Goal: Task Accomplishment & Management: Manage account settings

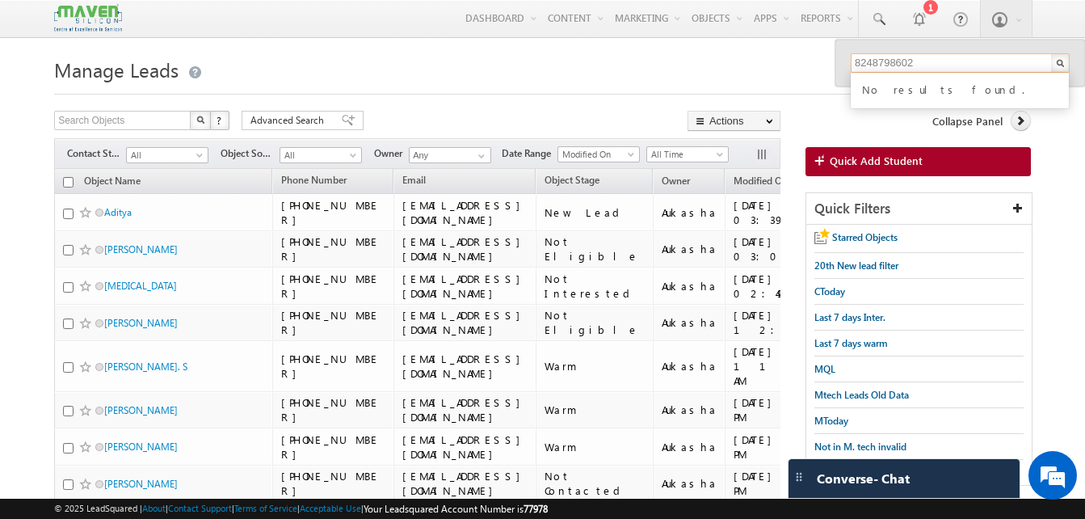
paste input "7330766686"
type input "7330766686"
click at [549, 82] on h1 "Manage Leads" at bounding box center [542, 69] width 977 height 32
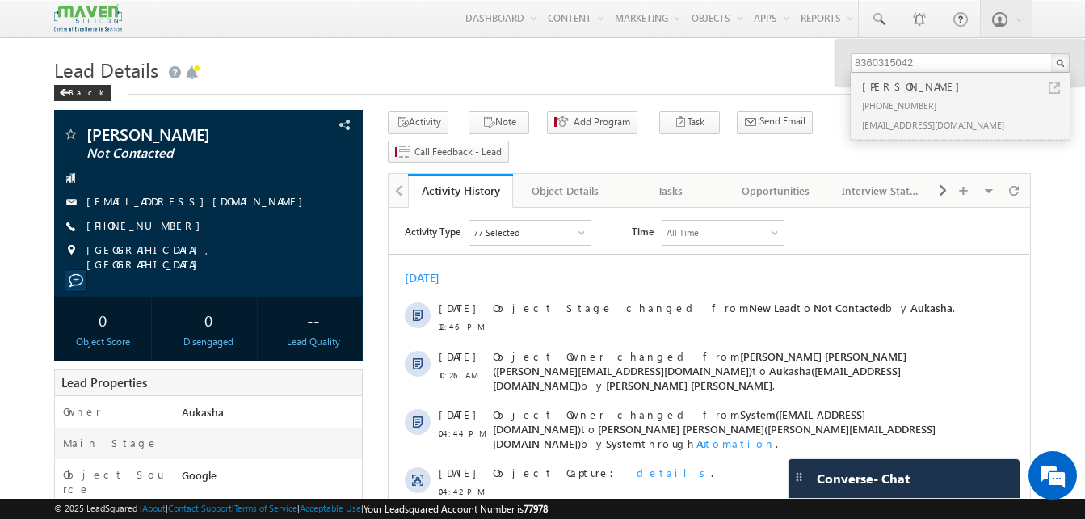
click at [358, 55] on h1 "Lead Details" at bounding box center [542, 69] width 977 height 32
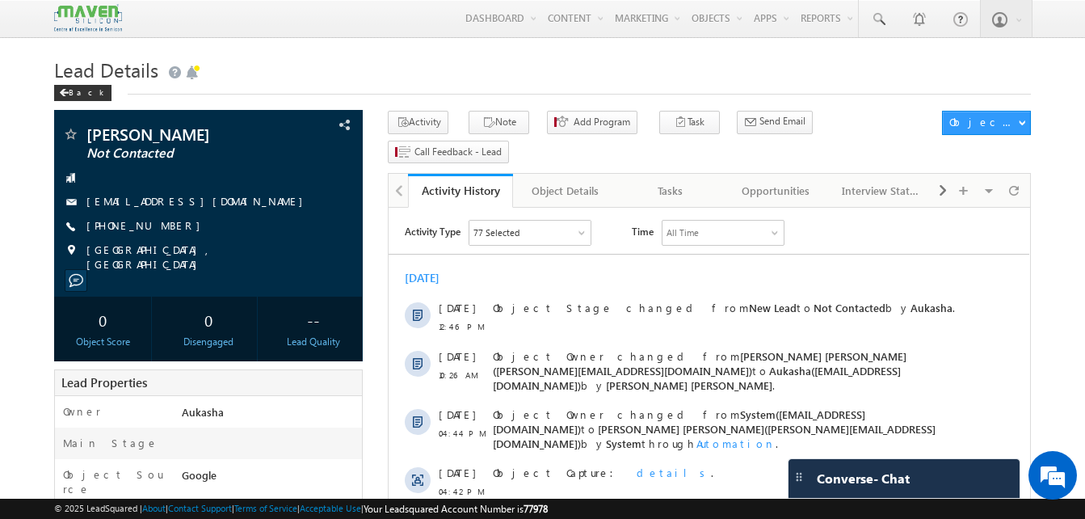
click at [439, 78] on h1 "Lead Details" at bounding box center [542, 69] width 977 height 32
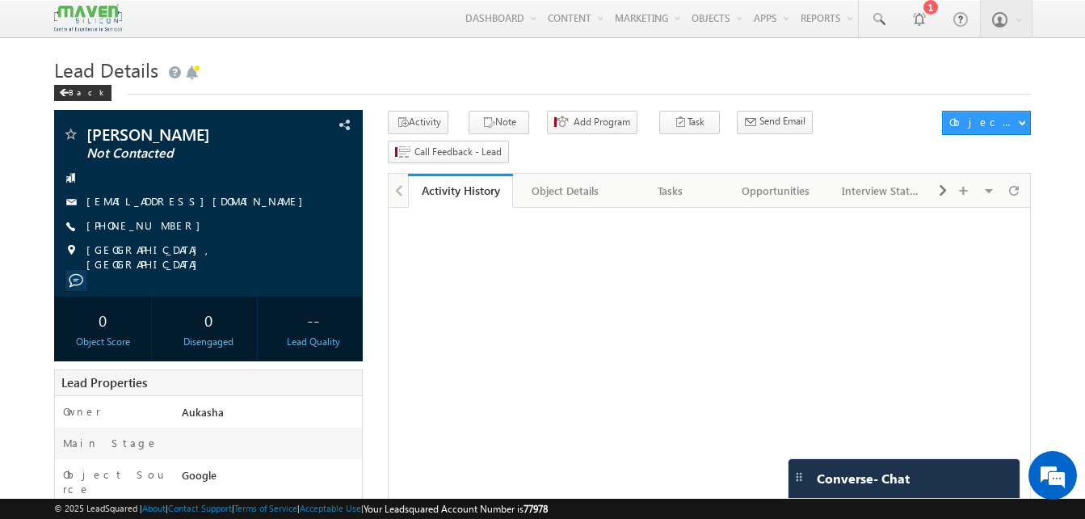
click at [344, 93] on div "Back" at bounding box center [542, 89] width 977 height 11
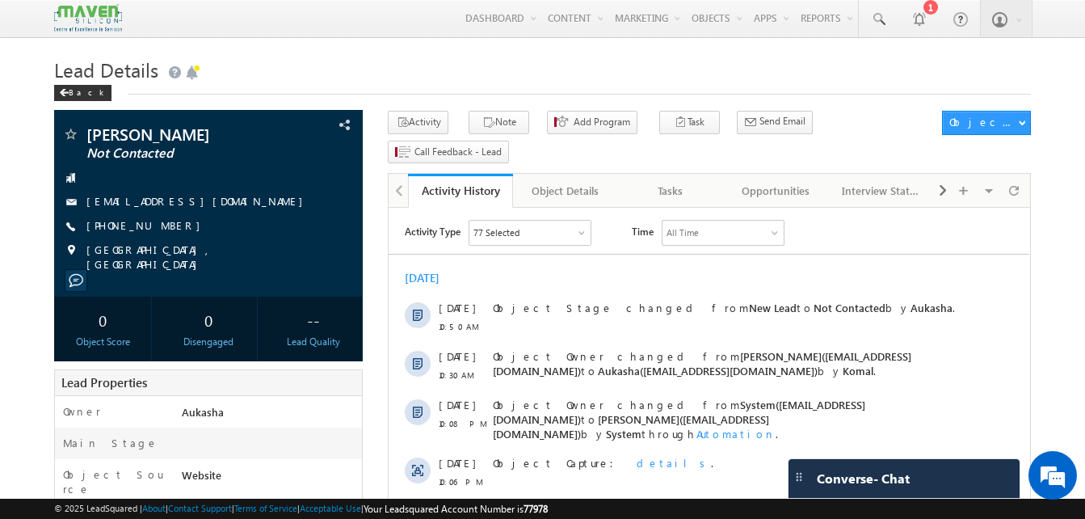
click at [164, 226] on div "[PHONE_NUMBER]" at bounding box center [208, 226] width 293 height 16
copy div "[PHONE_NUMBER]"
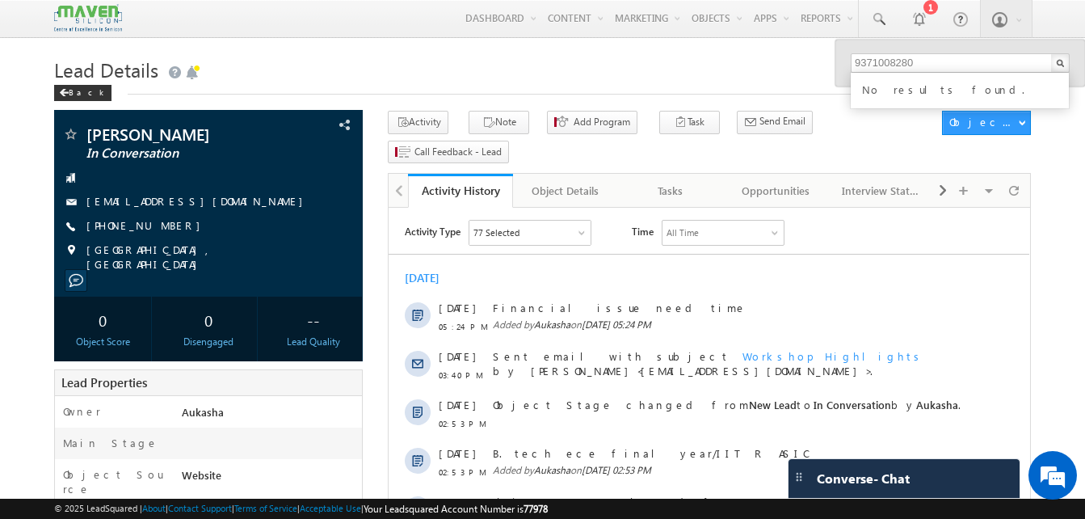
click at [415, 91] on div "Back" at bounding box center [542, 89] width 977 height 11
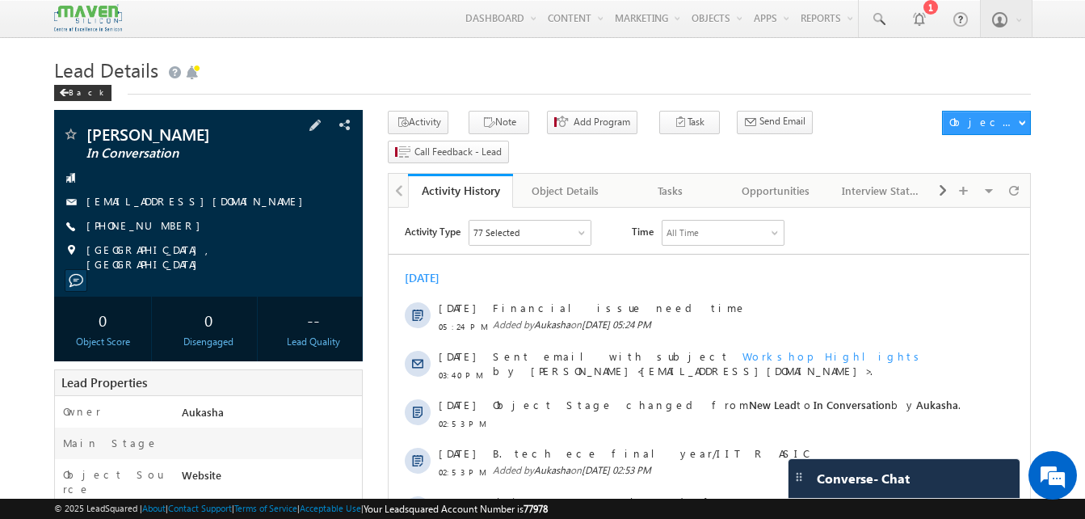
click at [166, 224] on div "+91-8008236722" at bounding box center [208, 226] width 293 height 16
copy div "+91-8008236722"
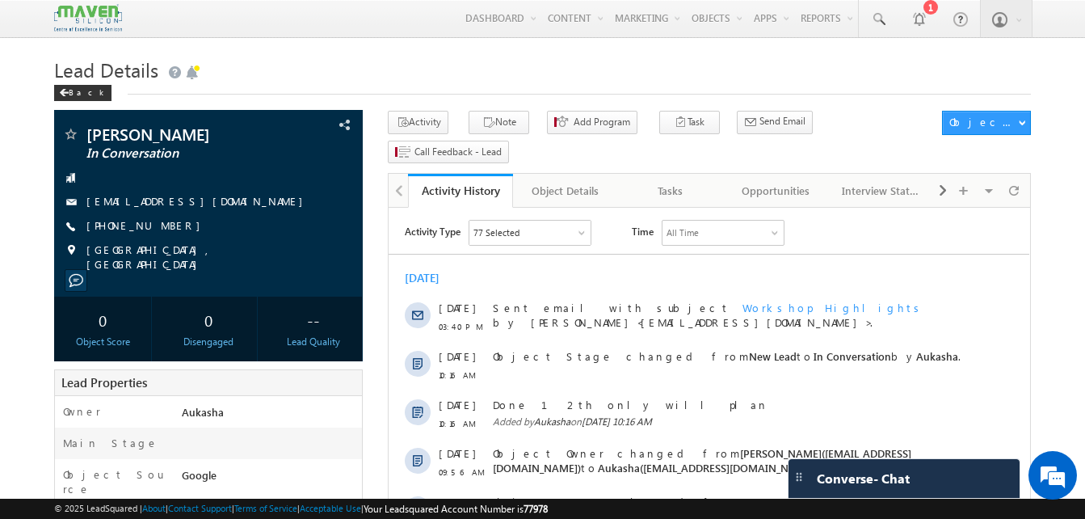
click at [297, 53] on h1 "Lead Details" at bounding box center [542, 69] width 977 height 32
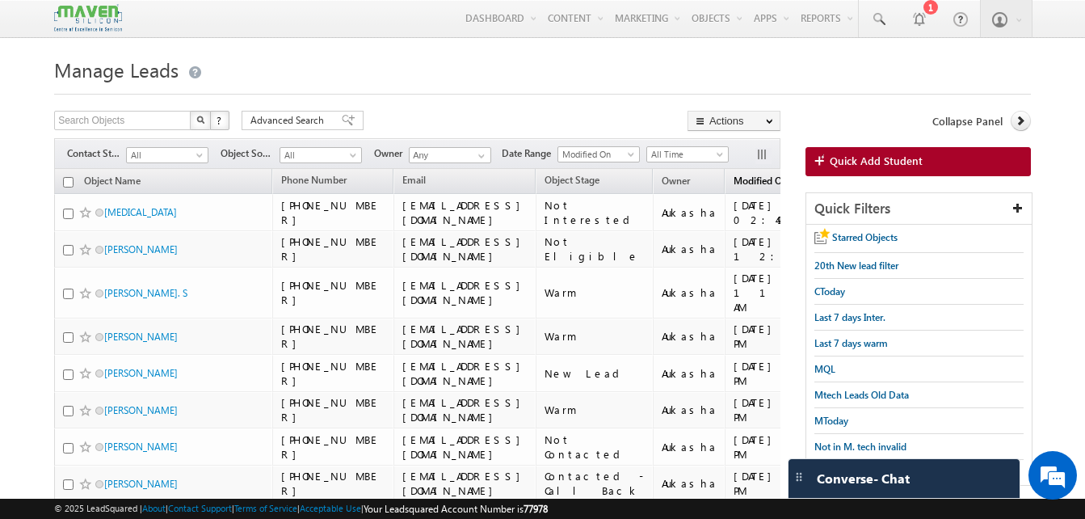
click at [744, 187] on span "Modified On" at bounding box center [761, 181] width 54 height 12
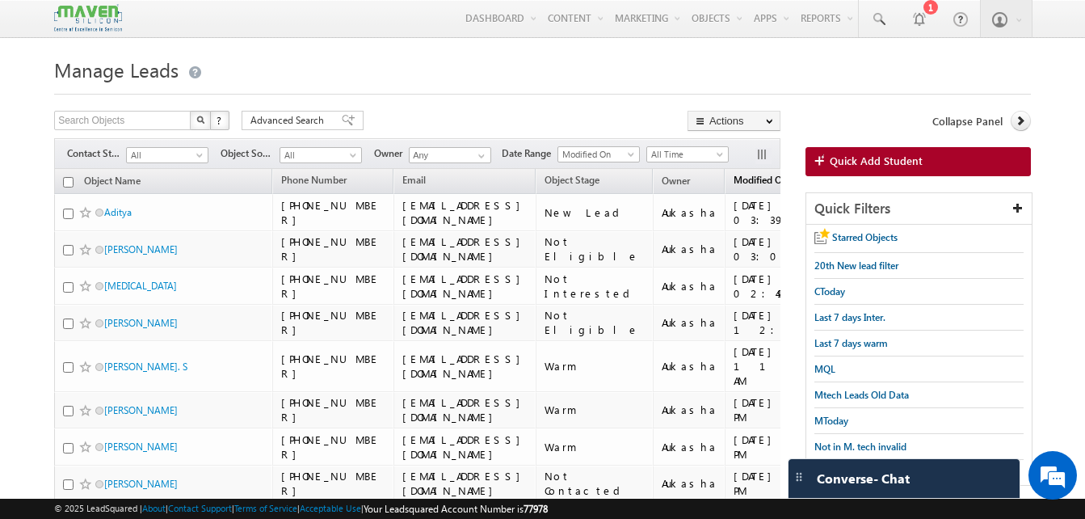
click at [765, 191] on link "Modified On (sorted descending)" at bounding box center [761, 181] width 70 height 21
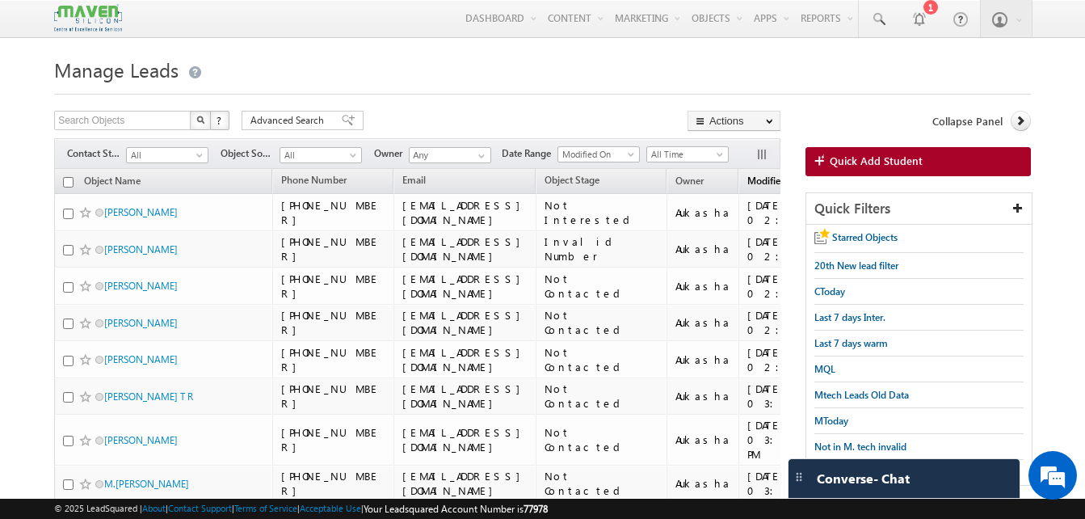
click at [752, 175] on span "Modified On" at bounding box center [775, 181] width 54 height 12
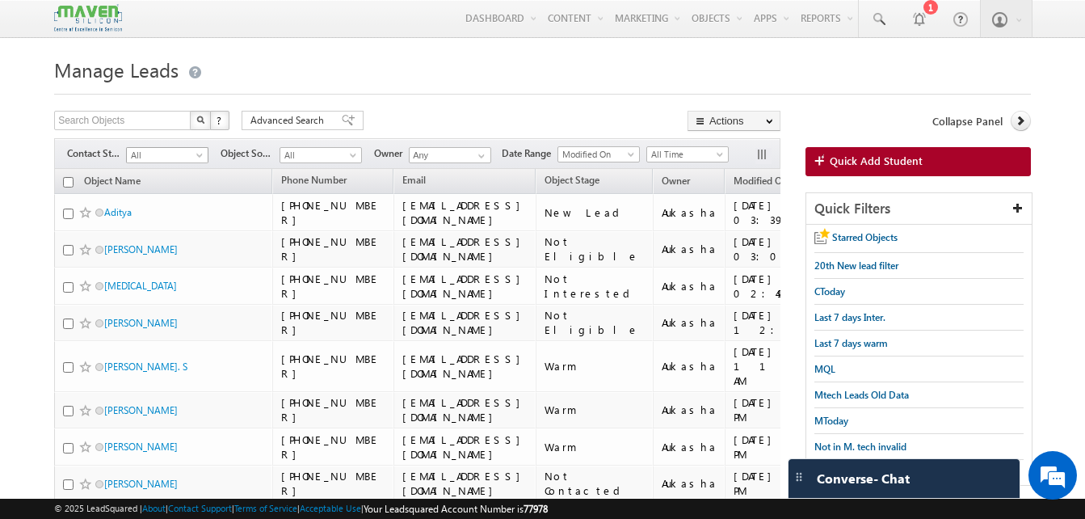
click at [170, 158] on span "All" at bounding box center [165, 155] width 77 height 15
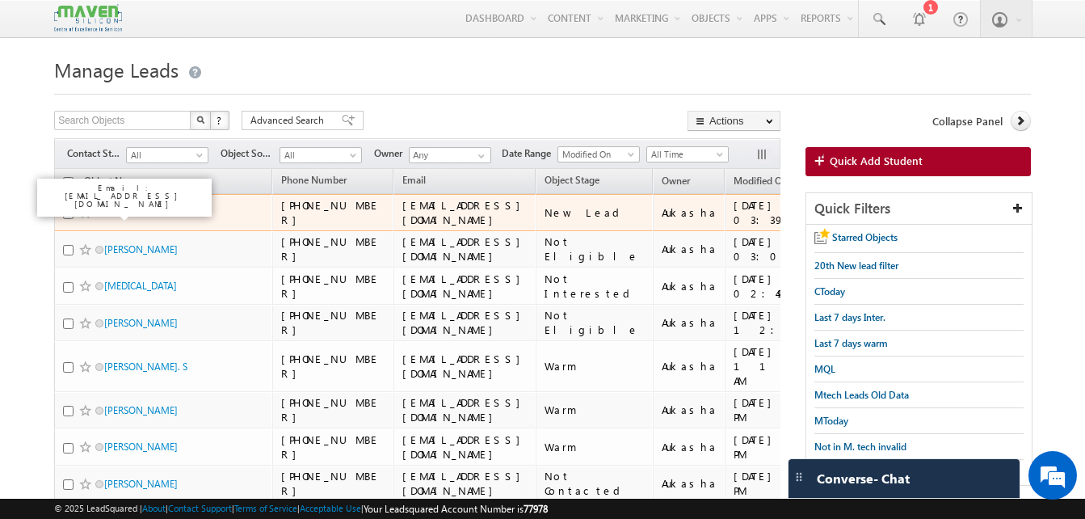
click at [124, 210] on link "Aditya" at bounding box center [117, 212] width 27 height 12
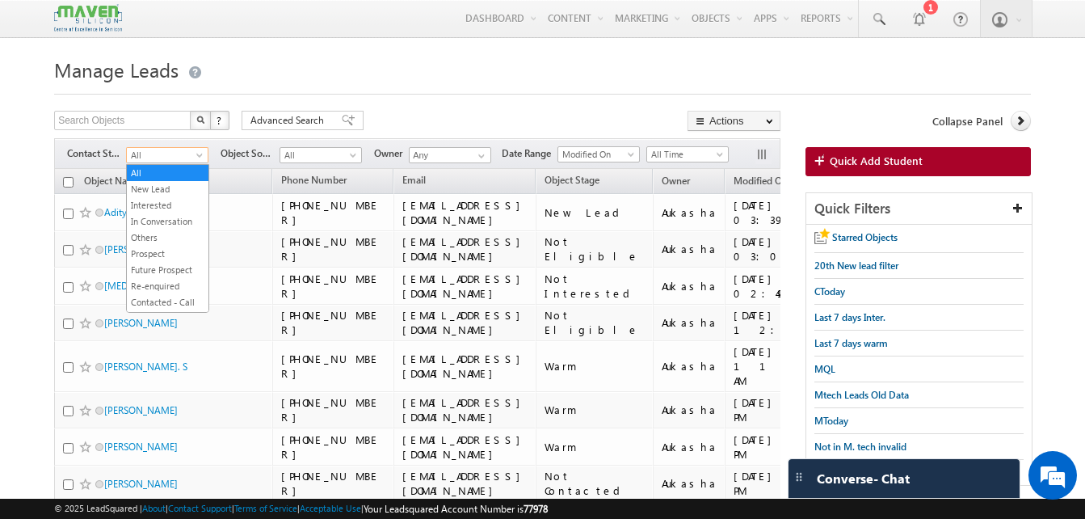
click at [173, 154] on span "All" at bounding box center [165, 155] width 77 height 15
click at [168, 189] on link "New Lead" at bounding box center [168, 189] width 82 height 15
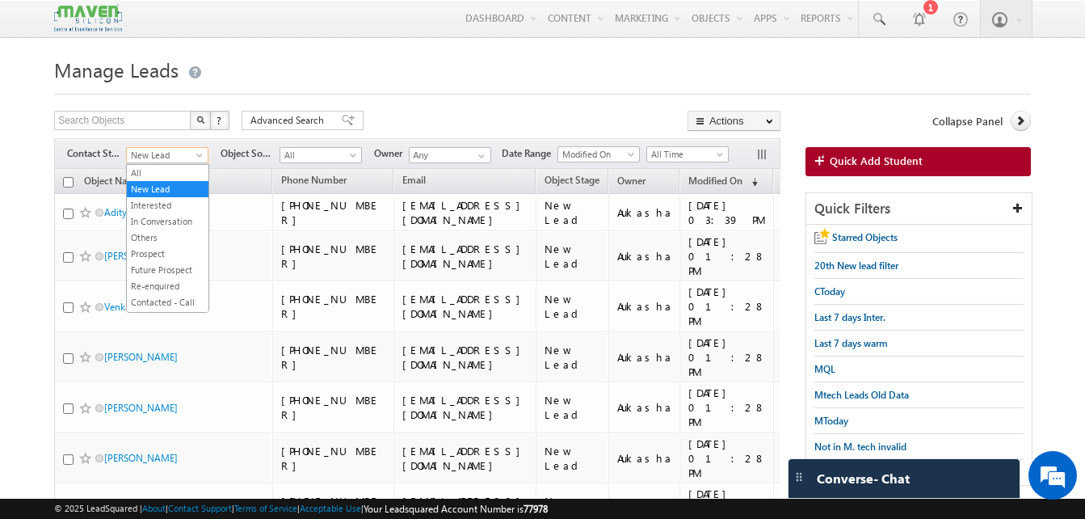
click at [175, 147] on link "New Lead" at bounding box center [167, 155] width 82 height 16
click at [161, 175] on link "All" at bounding box center [168, 173] width 82 height 15
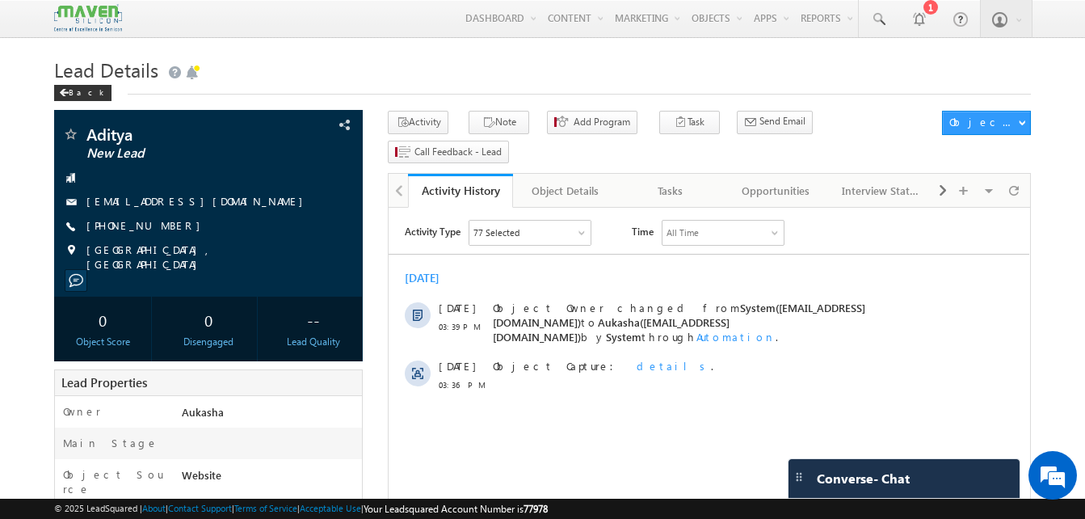
click at [483, 117] on icon "button" at bounding box center [489, 123] width 13 height 15
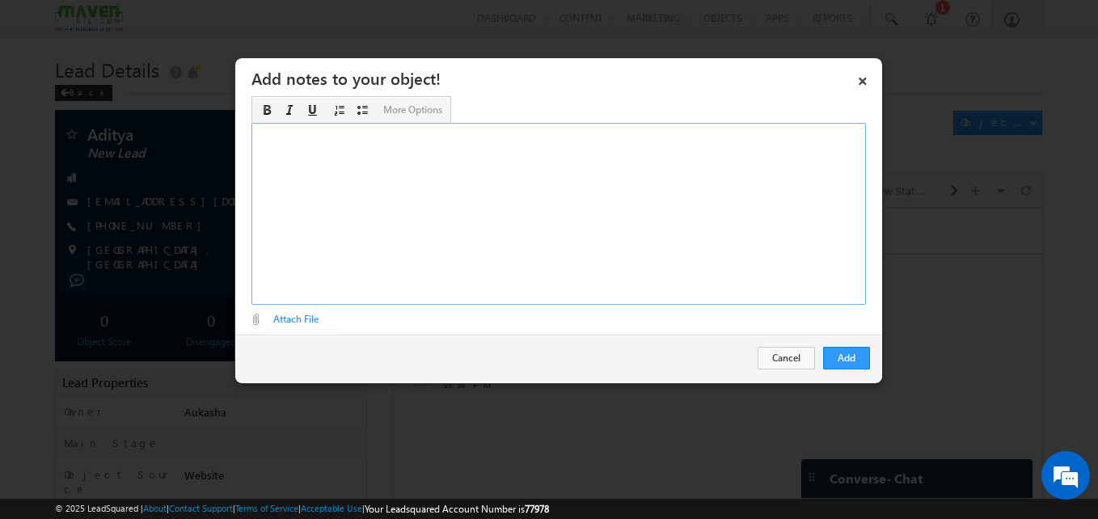
click at [455, 200] on div "Rich Text Editor, Description-inline-editor-div" at bounding box center [558, 214] width 614 height 182
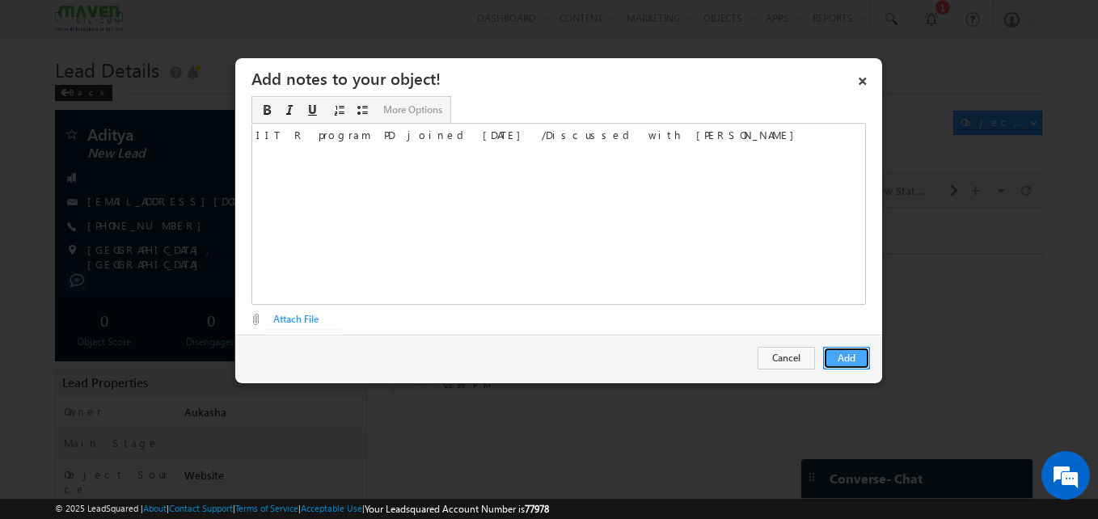
click at [865, 367] on button "Add" at bounding box center [846, 358] width 47 height 23
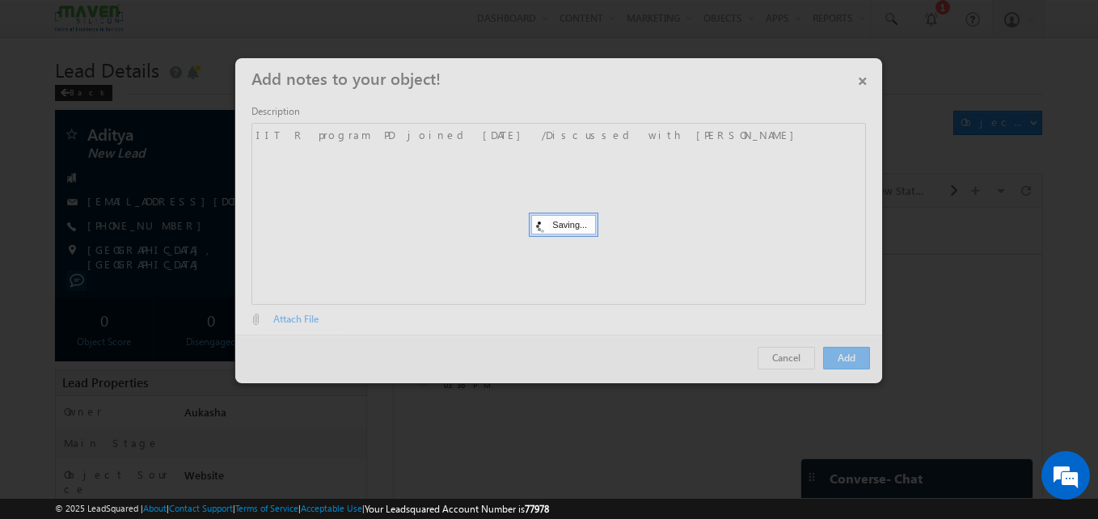
click at [44, 284] on div at bounding box center [549, 259] width 1098 height 519
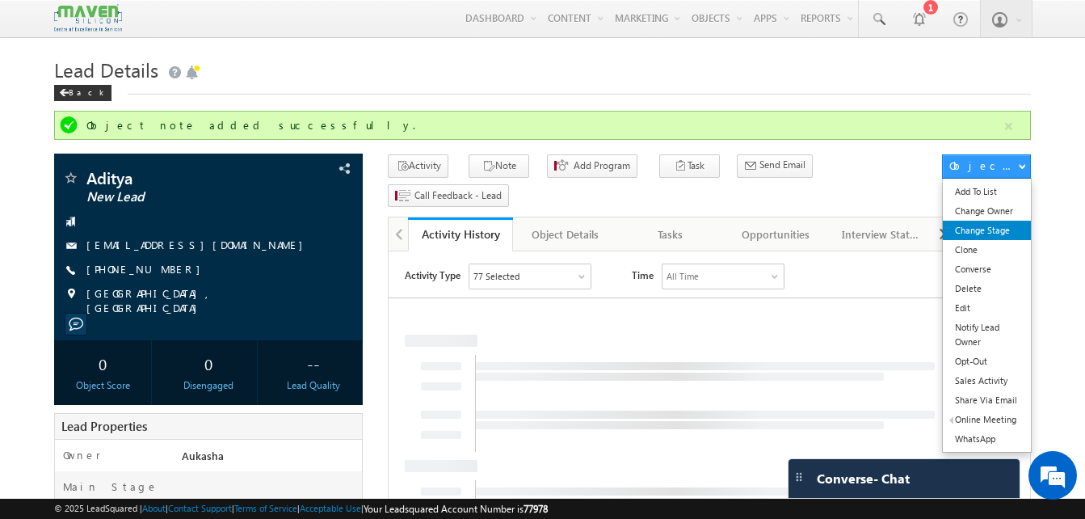
click at [987, 226] on link "Change Stage" at bounding box center [987, 230] width 88 height 19
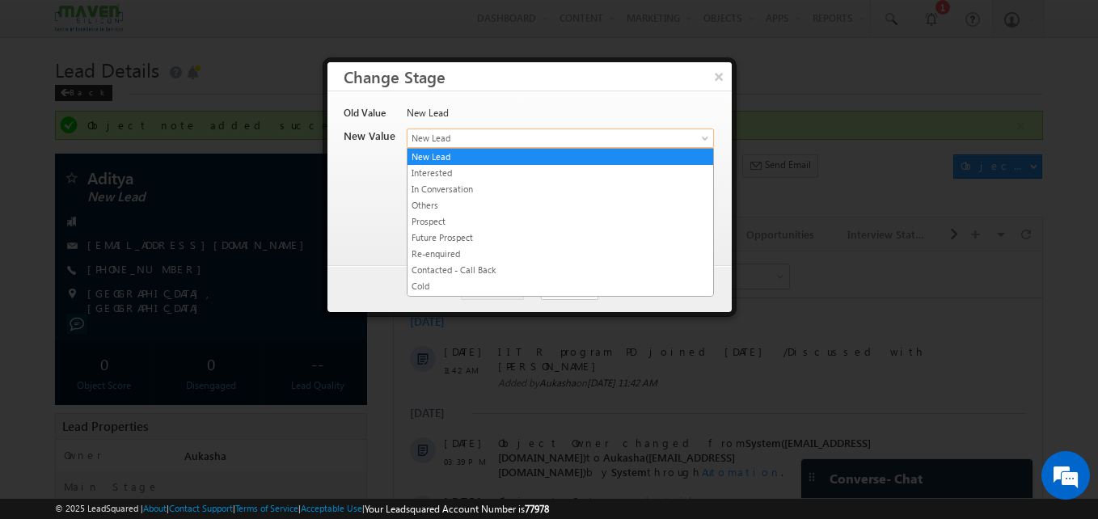
click at [565, 141] on span "New Lead" at bounding box center [533, 138] width 252 height 15
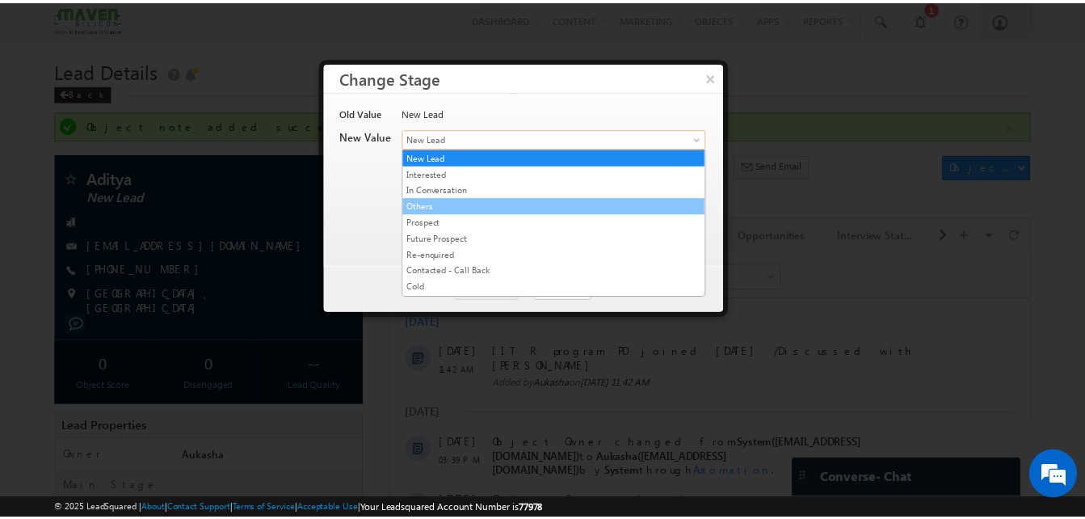
scroll to position [322, 0]
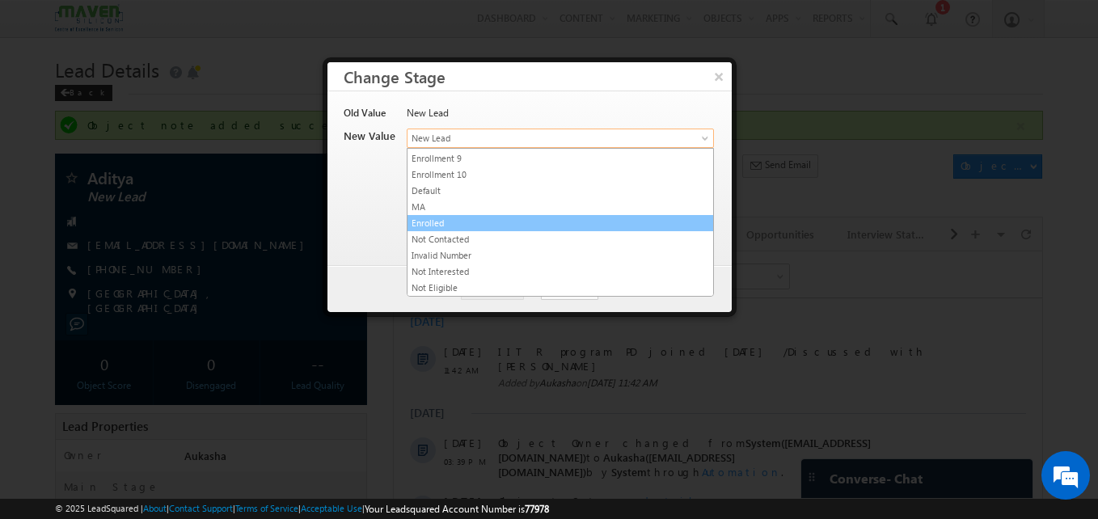
click at [487, 221] on link "Enrolled" at bounding box center [560, 223] width 306 height 15
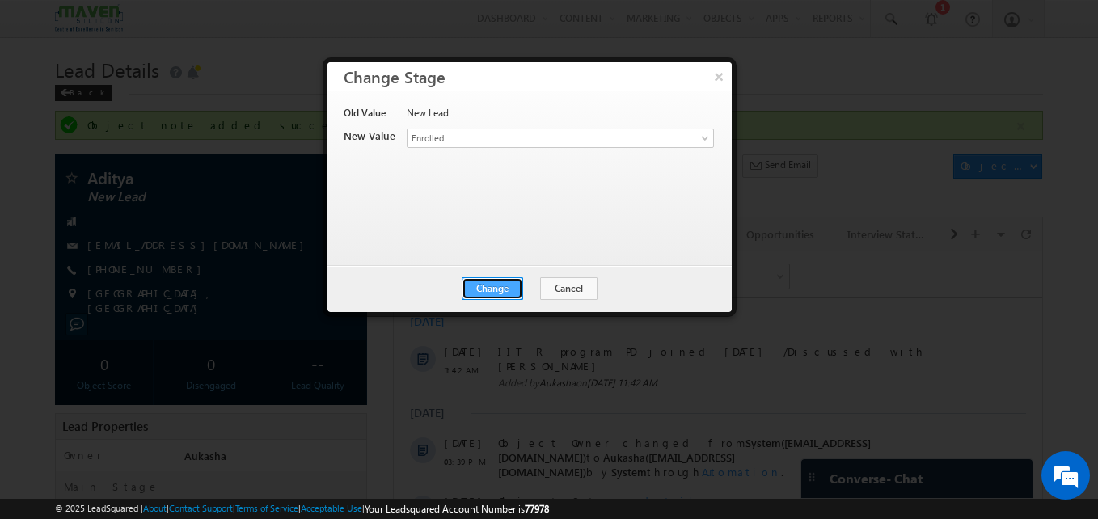
click at [487, 292] on button "Change" at bounding box center [492, 288] width 61 height 23
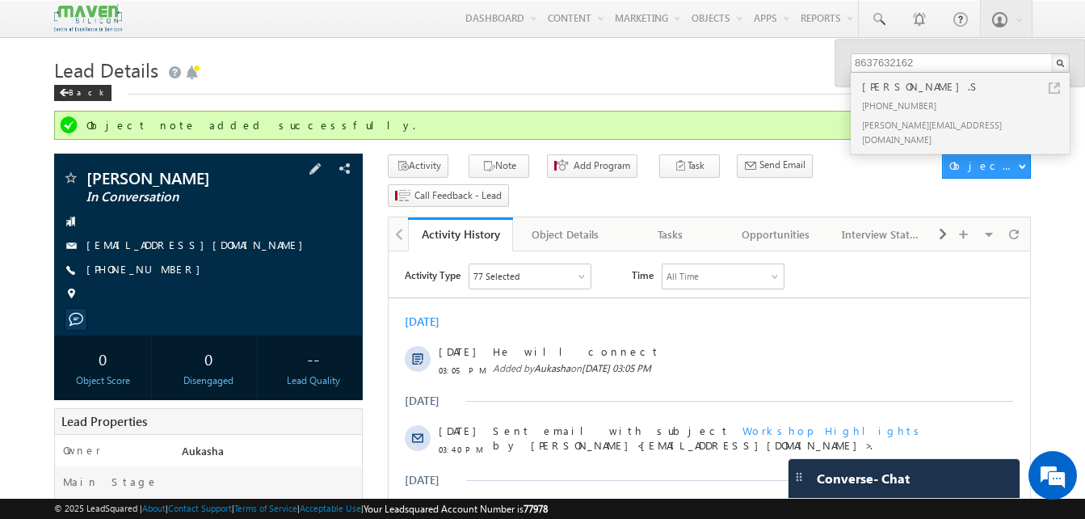
drag, startPoint x: 176, startPoint y: 268, endPoint x: 165, endPoint y: 271, distance: 11.8
click at [165, 271] on div "+91-9486971066" at bounding box center [208, 270] width 293 height 16
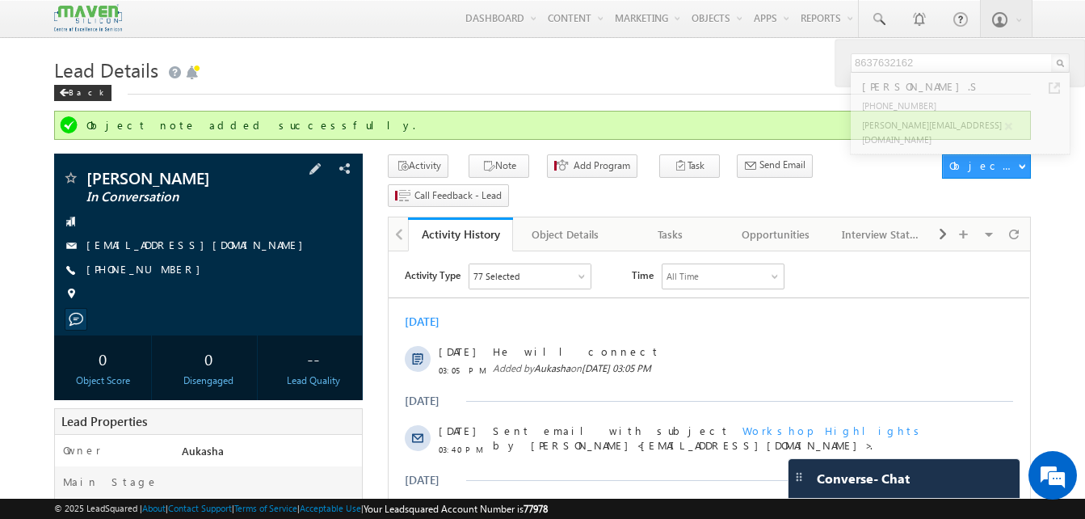
copy div "+91-9486971066"
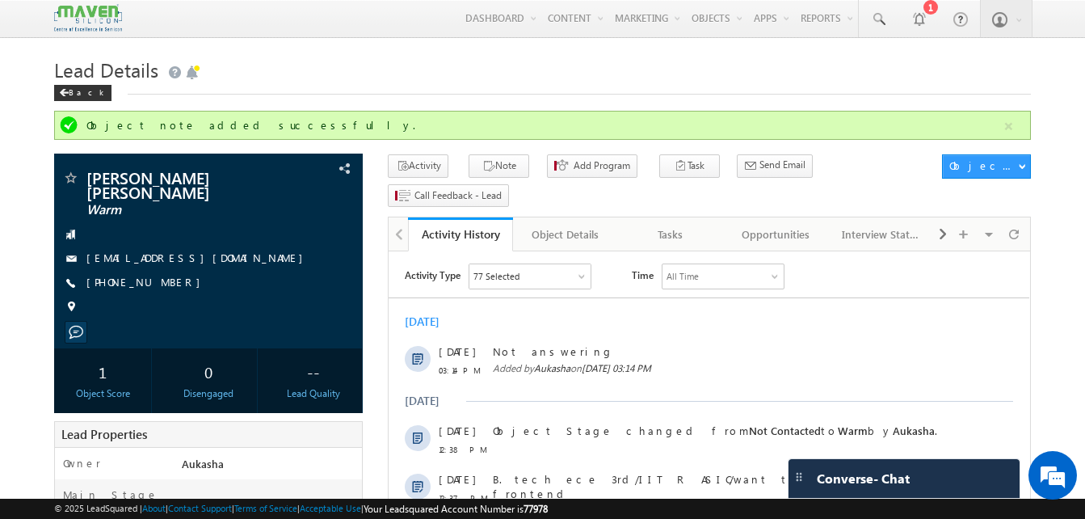
click at [406, 98] on div "Lead Details Back" at bounding box center [542, 82] width 977 height 58
click at [171, 275] on div "[PHONE_NUMBER]" at bounding box center [208, 283] width 293 height 16
click at [164, 275] on div "[PHONE_NUMBER]" at bounding box center [208, 283] width 293 height 16
copy div "[PHONE_NUMBER]"
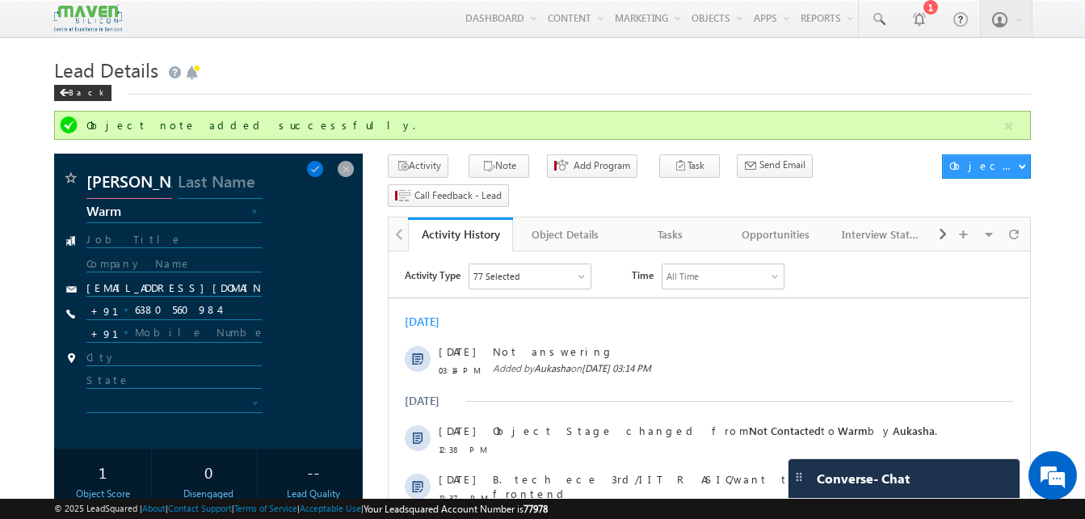
click at [146, 178] on input "Sabarish Mohan J S" at bounding box center [128, 184] width 85 height 29
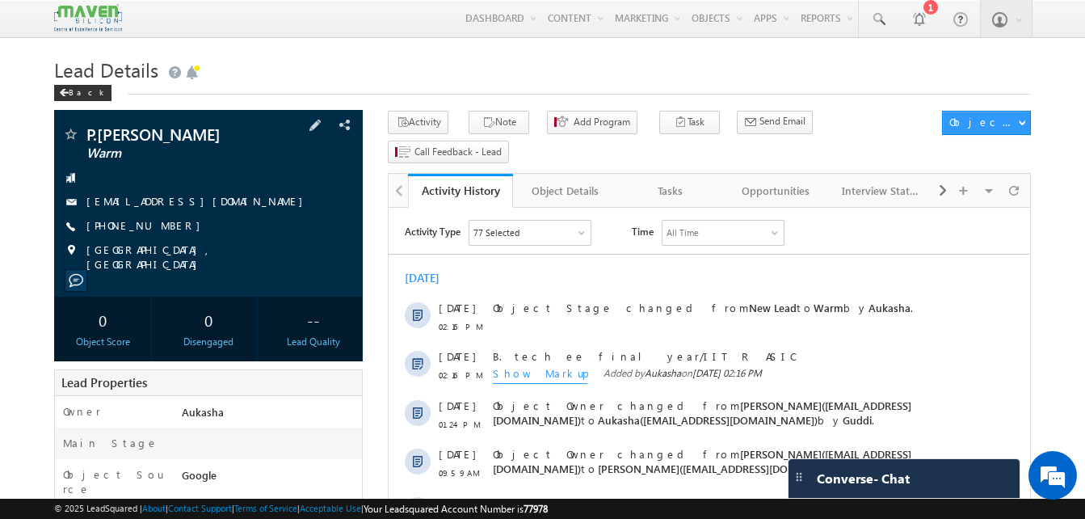
drag, startPoint x: 176, startPoint y: 222, endPoint x: 166, endPoint y: 226, distance: 11.0
click at [166, 226] on div "+91-7013084842" at bounding box center [208, 226] width 293 height 16
copy div "+91-7013084842"
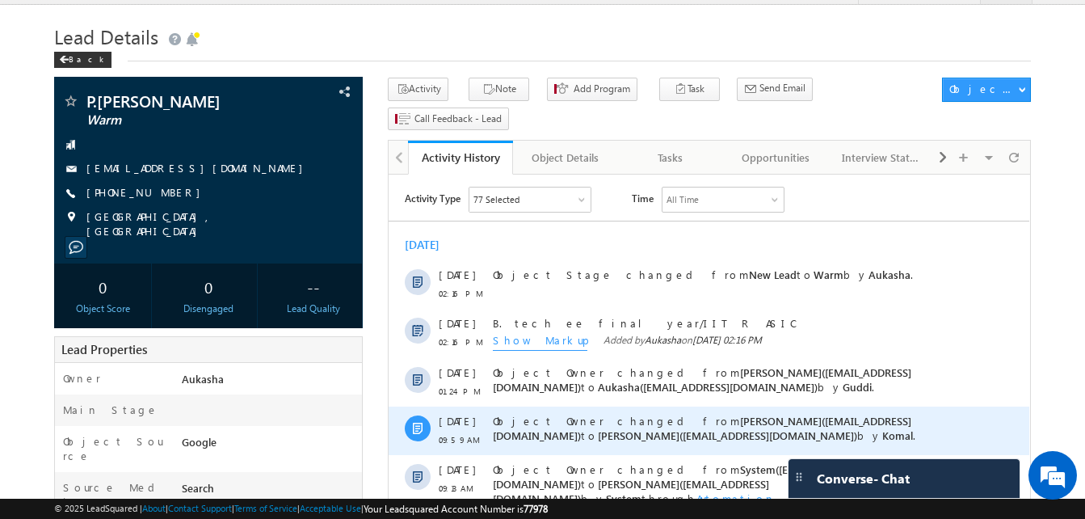
scroll to position [34, 0]
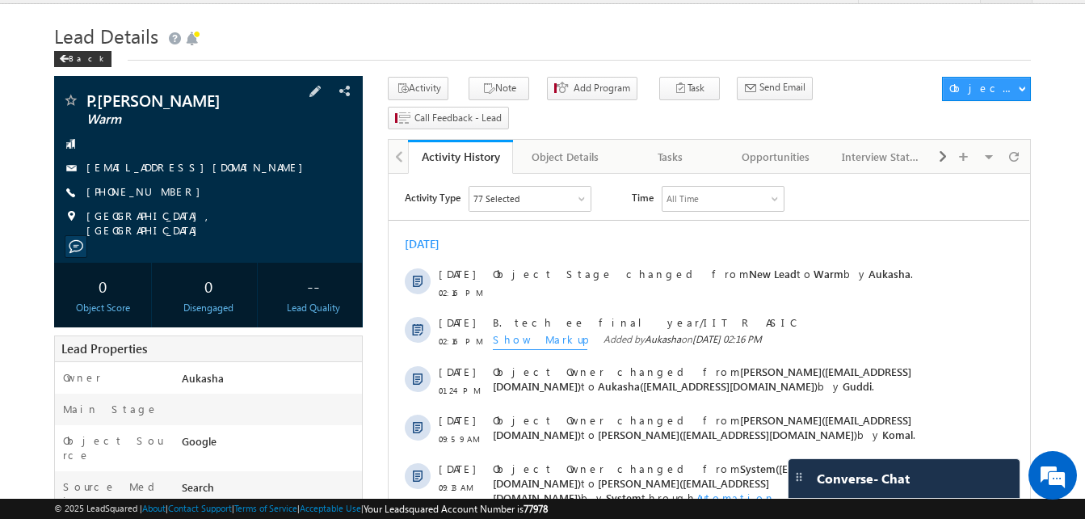
click at [83, 97] on div "P.Mounika Prakash Warm" at bounding box center [208, 100] width 293 height 16
copy div "P.Mounika Prakash"
